Goal: Task Accomplishment & Management: Use online tool/utility

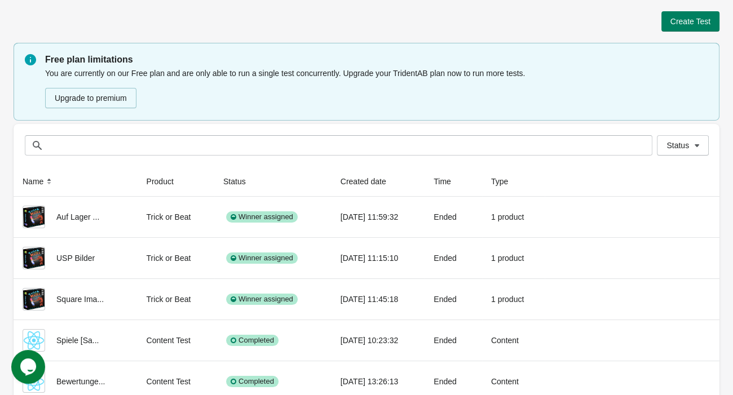
scroll to position [36, 0]
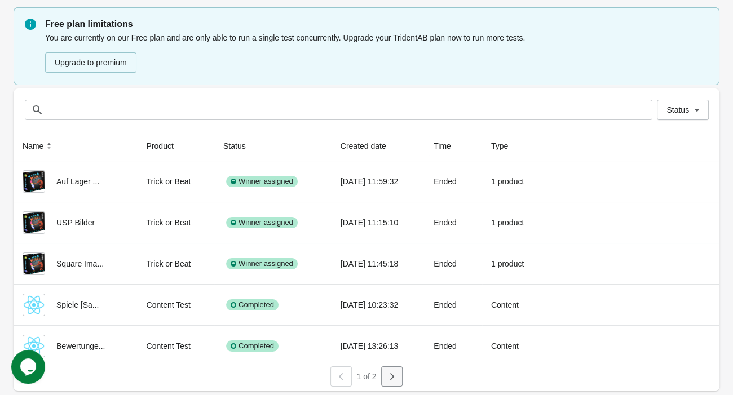
click at [389, 379] on icon "button" at bounding box center [391, 376] width 11 height 11
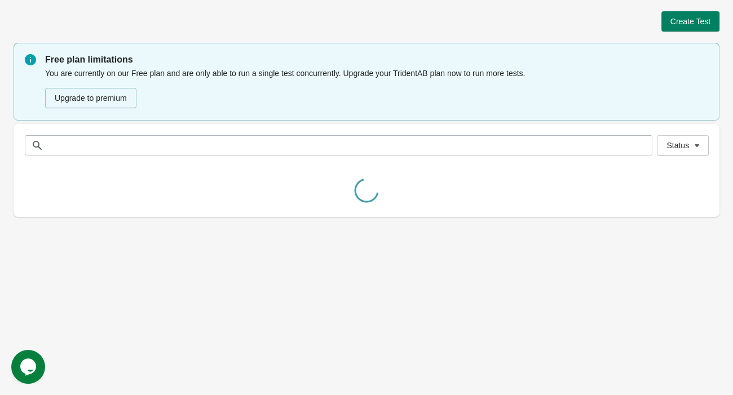
scroll to position [0, 0]
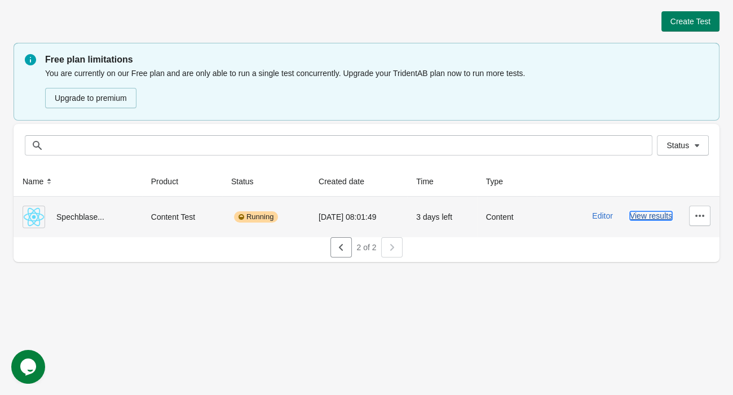
click at [657, 214] on button "View results" at bounding box center [651, 216] width 42 height 9
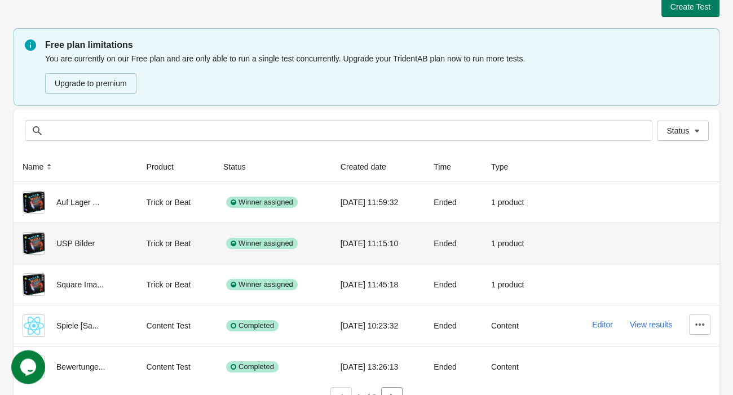
scroll to position [36, 0]
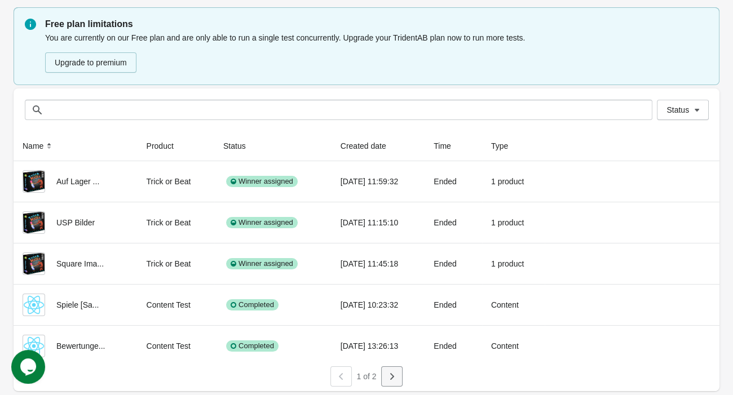
click at [399, 379] on button "button" at bounding box center [391, 377] width 21 height 20
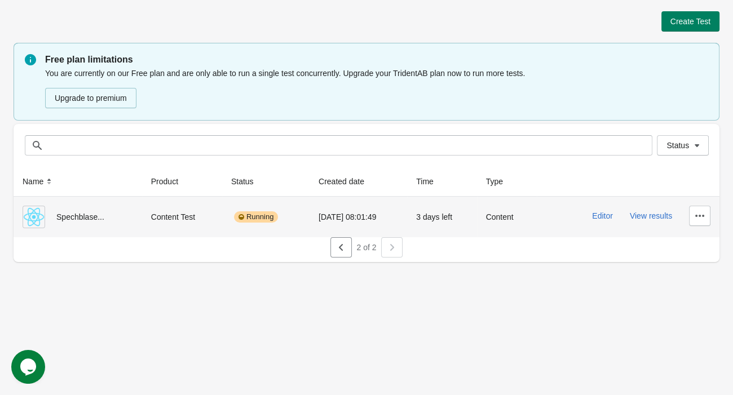
scroll to position [0, 0]
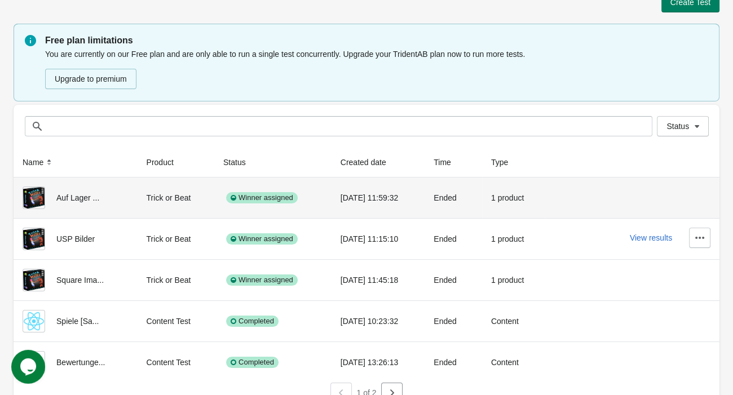
scroll to position [36, 0]
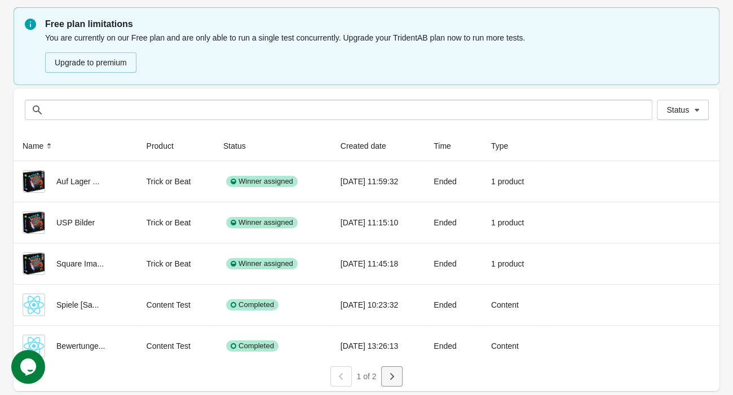
click at [393, 380] on icon "button" at bounding box center [391, 376] width 11 height 11
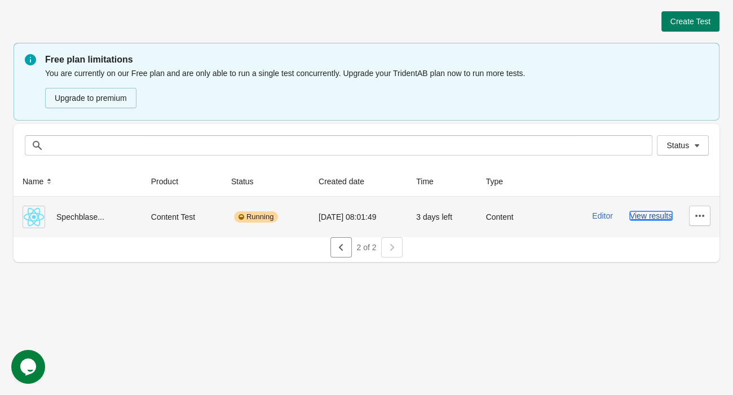
click at [640, 215] on button "View results" at bounding box center [651, 216] width 42 height 9
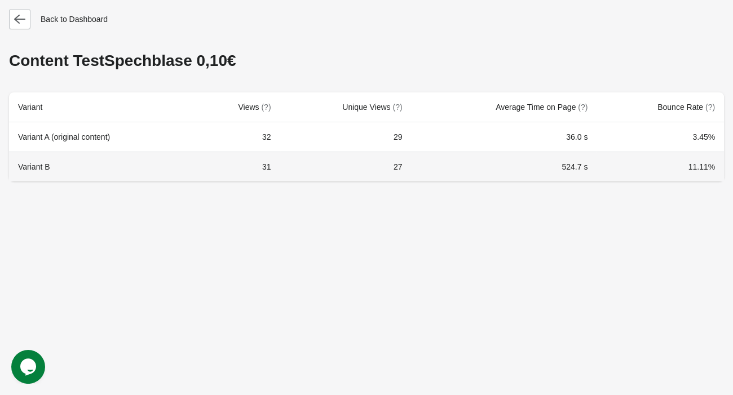
click at [121, 160] on th "Variant B" at bounding box center [102, 167] width 186 height 30
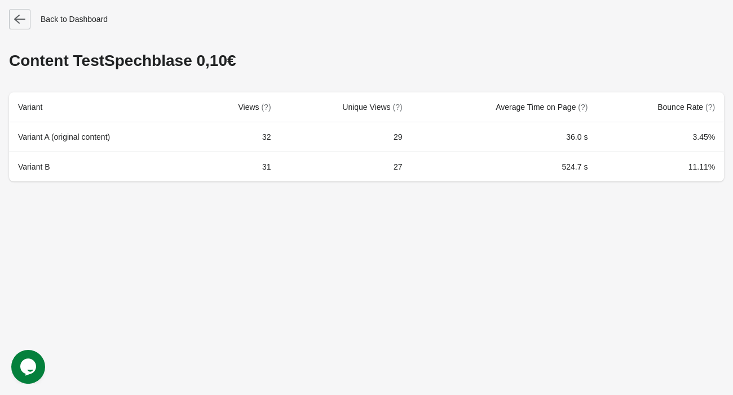
click at [24, 20] on icon "button" at bounding box center [19, 19] width 11 height 11
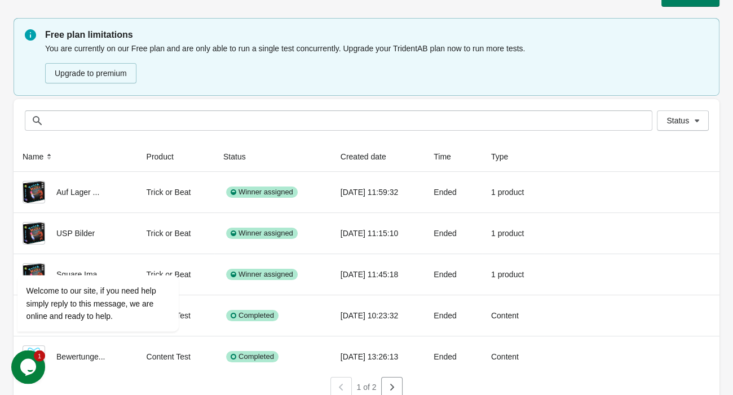
scroll to position [36, 0]
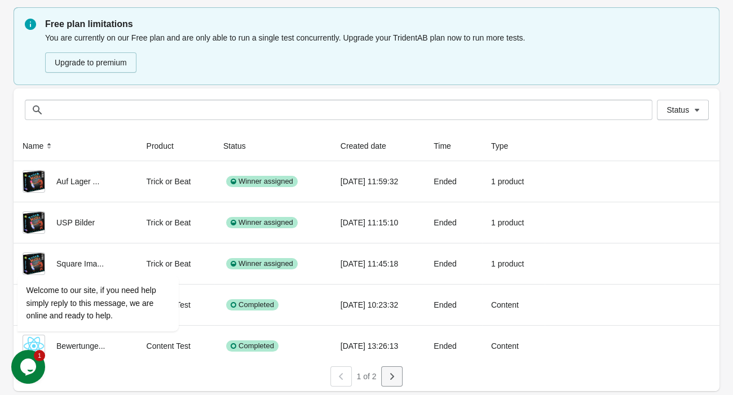
click at [402, 374] on button "button" at bounding box center [391, 377] width 21 height 20
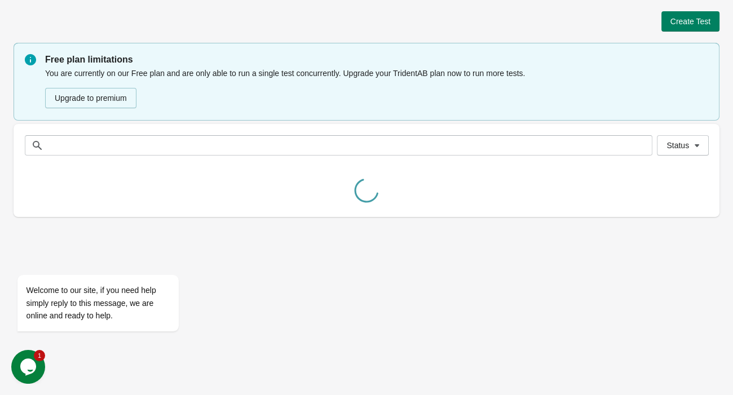
scroll to position [0, 0]
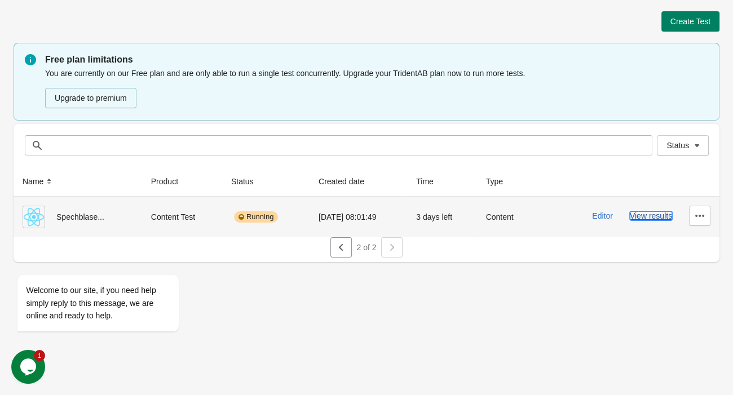
click at [651, 217] on button "View results" at bounding box center [651, 216] width 42 height 9
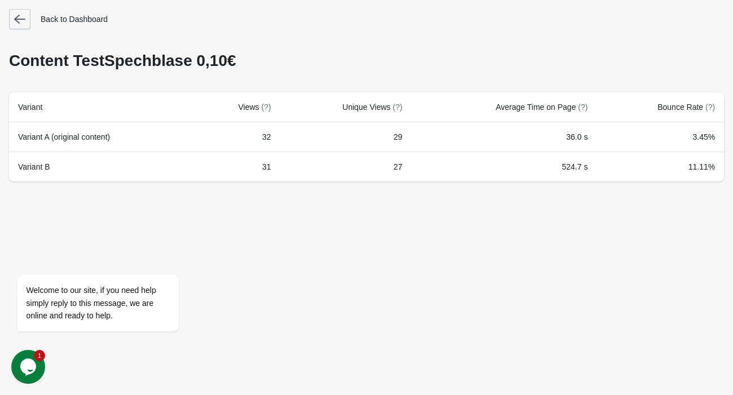
click at [21, 16] on icon "button" at bounding box center [19, 19] width 11 height 11
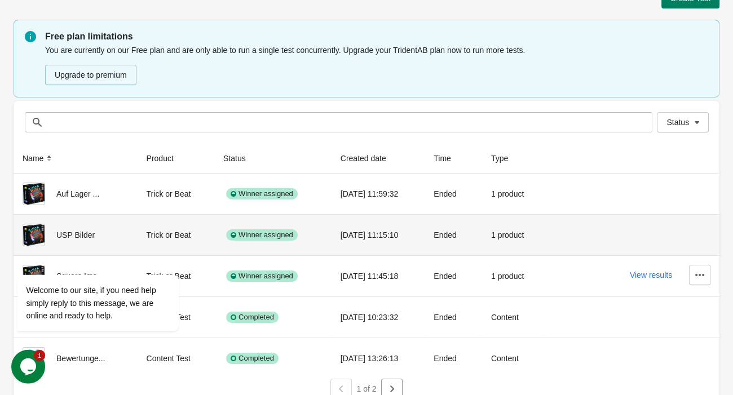
scroll to position [36, 0]
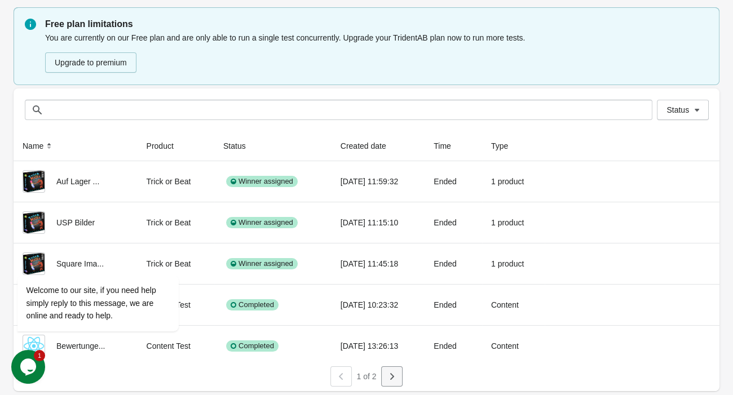
click at [391, 372] on icon "button" at bounding box center [391, 376] width 11 height 11
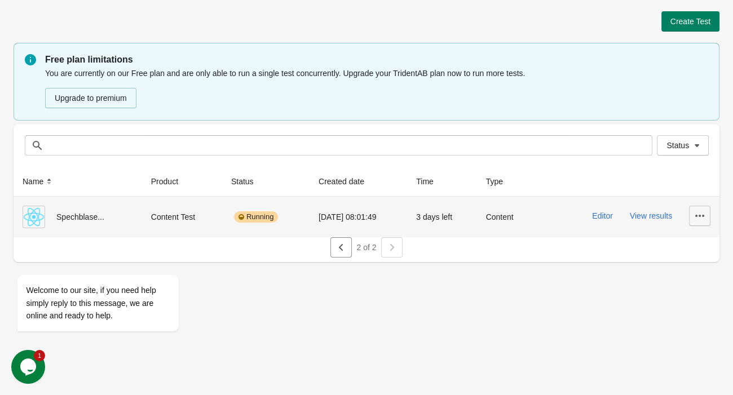
click at [698, 215] on icon "button" at bounding box center [699, 216] width 9 height 2
click at [694, 293] on span "Finish" at bounding box center [690, 291] width 23 height 11
click at [698, 219] on icon "button" at bounding box center [699, 215] width 11 height 11
click at [653, 218] on button "View results" at bounding box center [651, 216] width 42 height 9
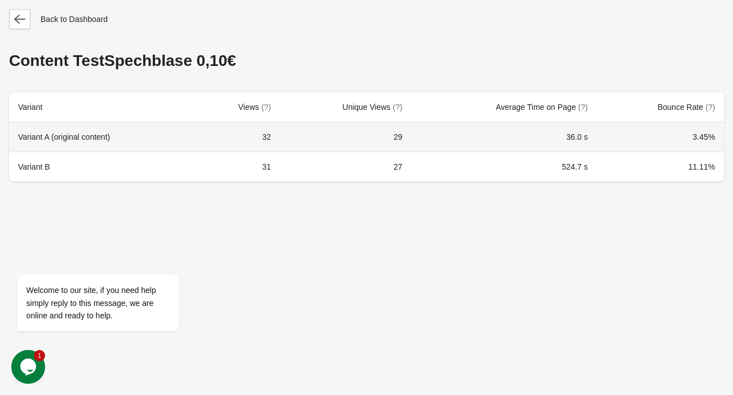
click at [55, 141] on th "Variant A (original content)" at bounding box center [102, 136] width 186 height 29
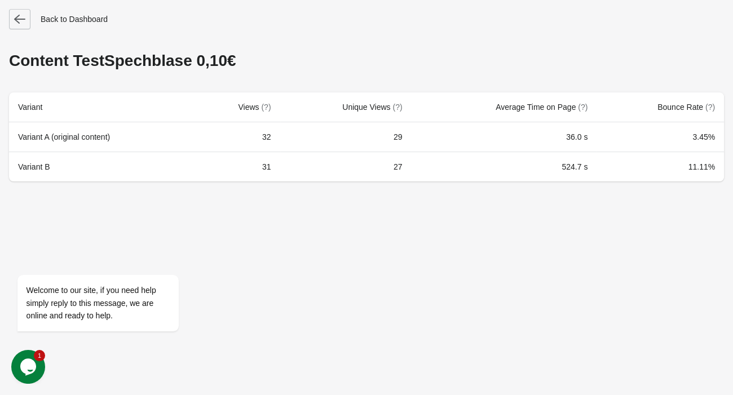
click at [18, 16] on icon "button" at bounding box center [19, 19] width 11 height 9
